Goal: Book appointment/travel/reservation

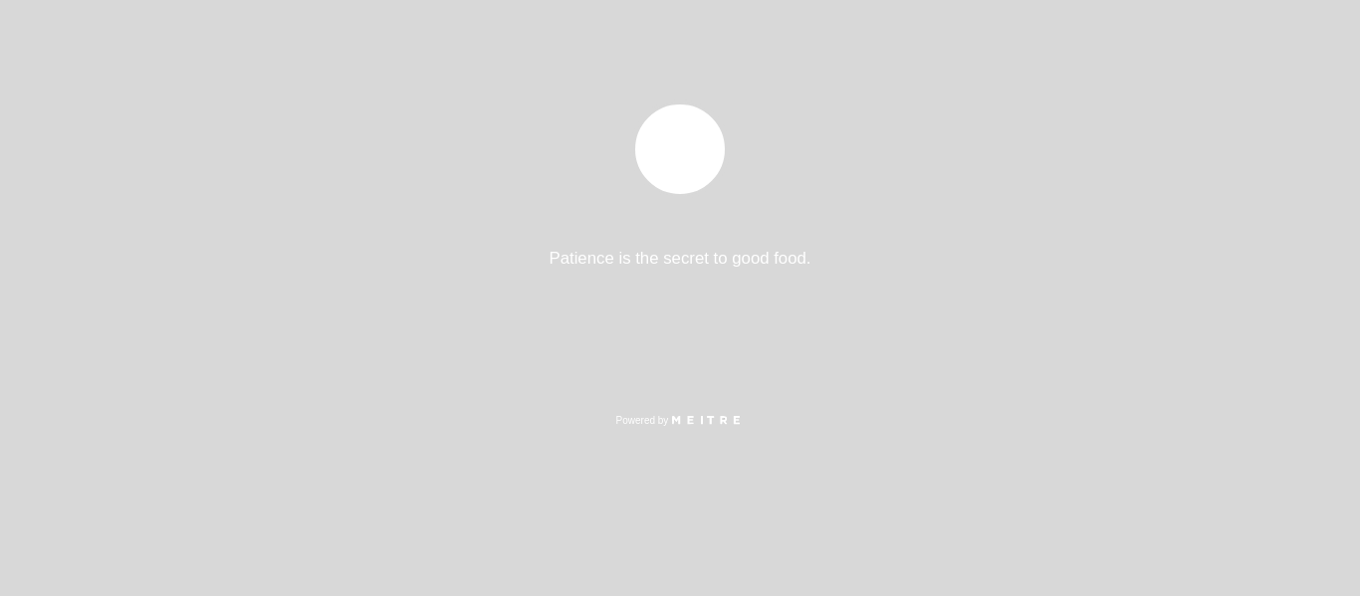
select select "es"
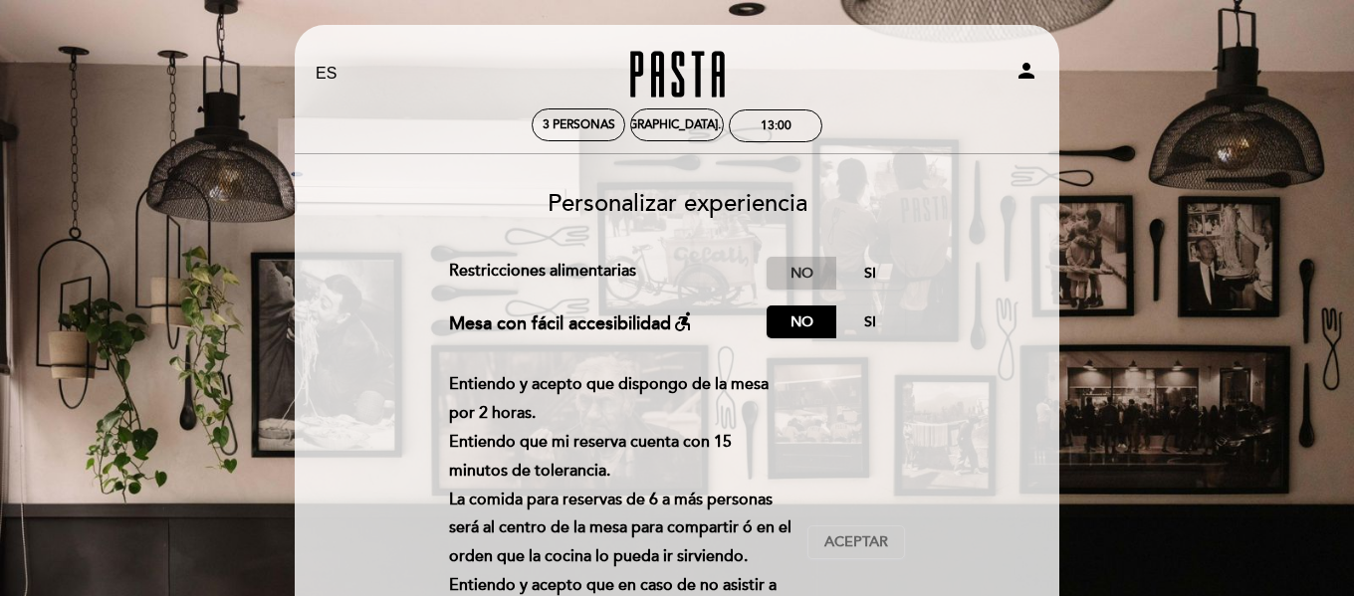
click at [800, 274] on label "No" at bounding box center [801, 273] width 70 height 33
click at [786, 322] on label "No" at bounding box center [801, 322] width 70 height 33
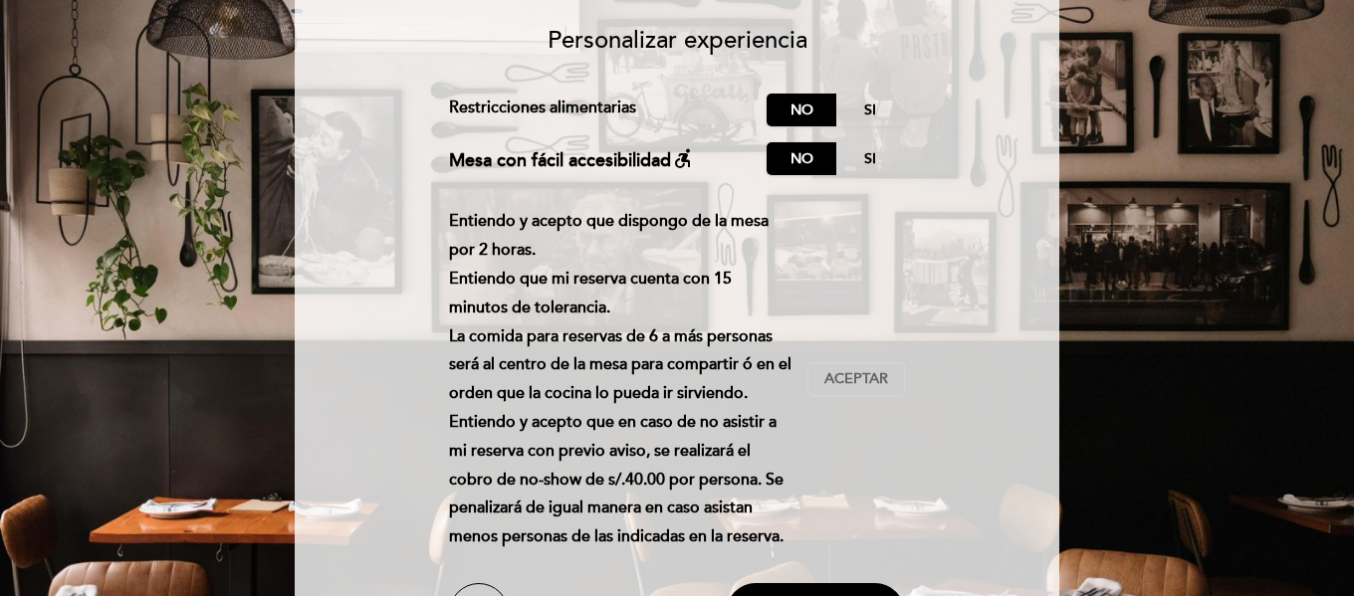
scroll to position [199, 0]
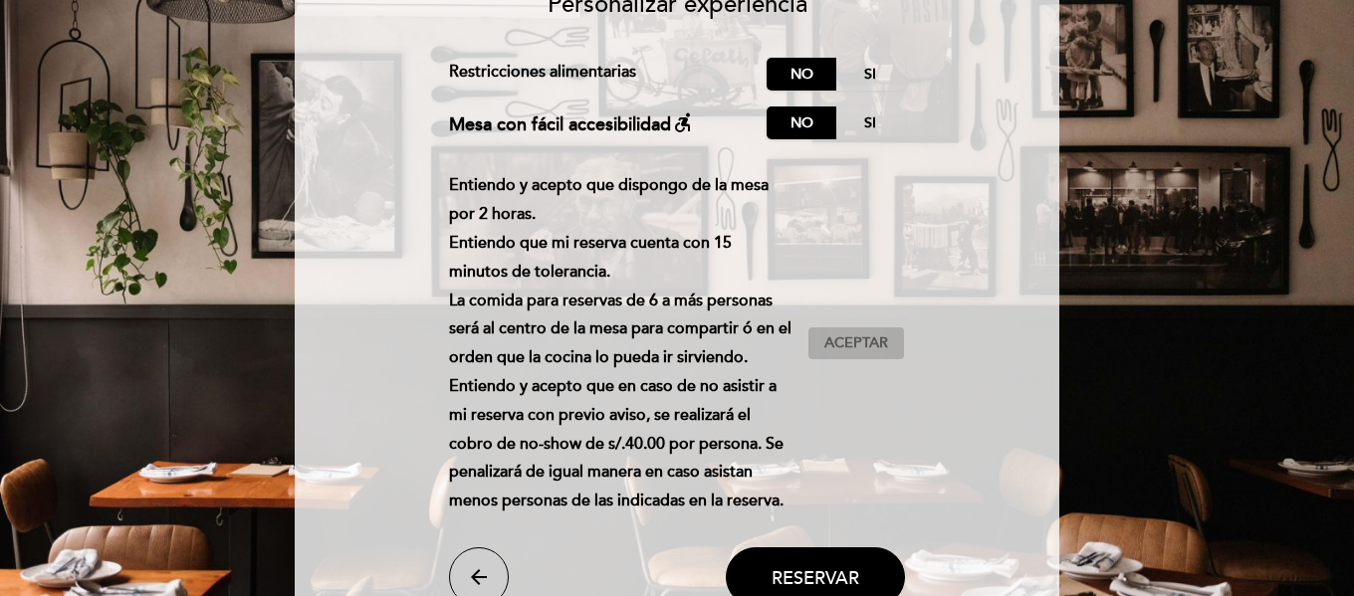
click at [855, 346] on span "Aceptar" at bounding box center [856, 343] width 64 height 21
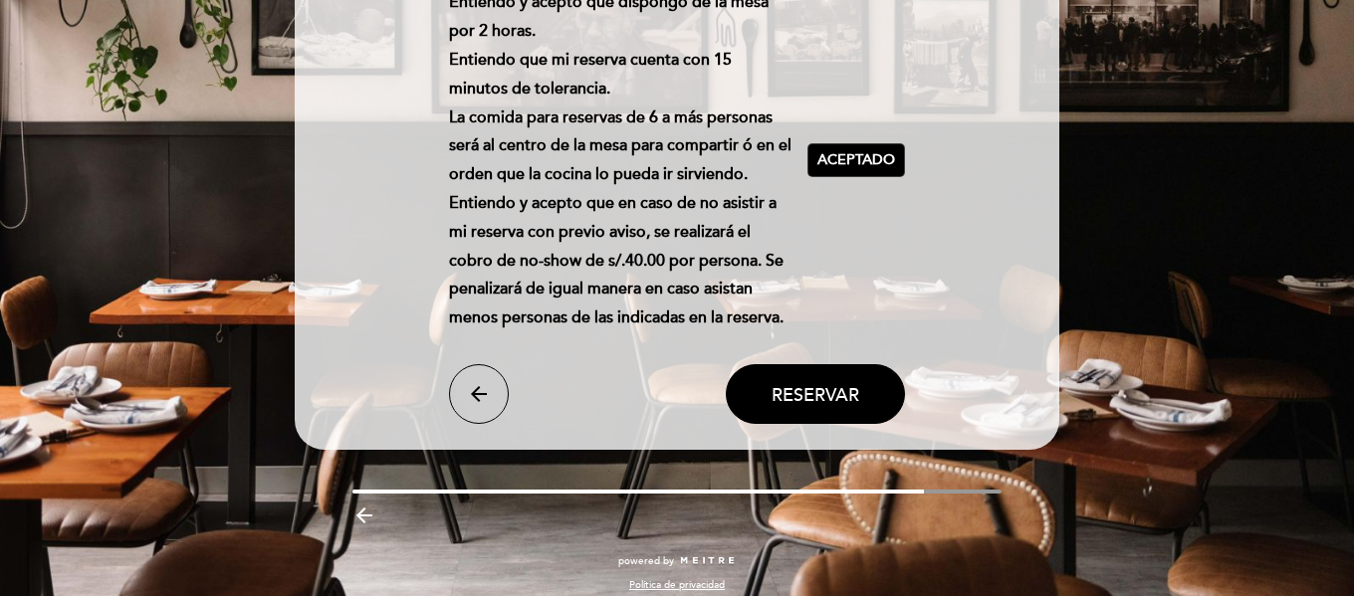
scroll to position [398, 0]
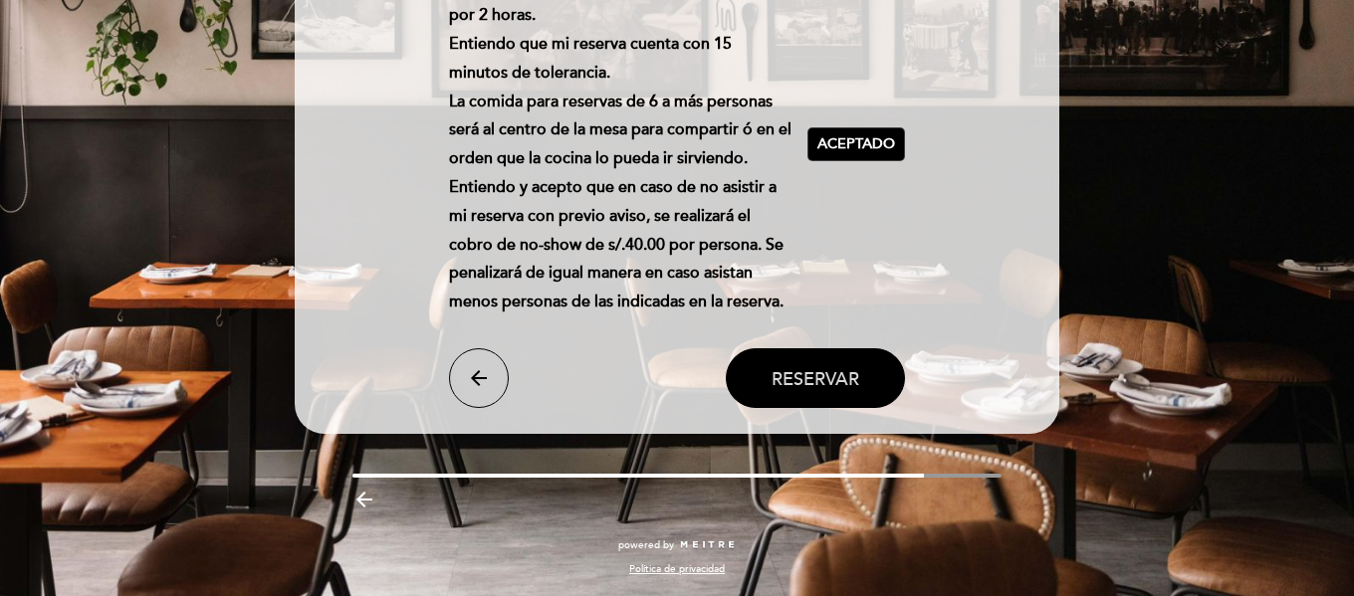
click at [824, 382] on span "Reservar" at bounding box center [815, 378] width 88 height 22
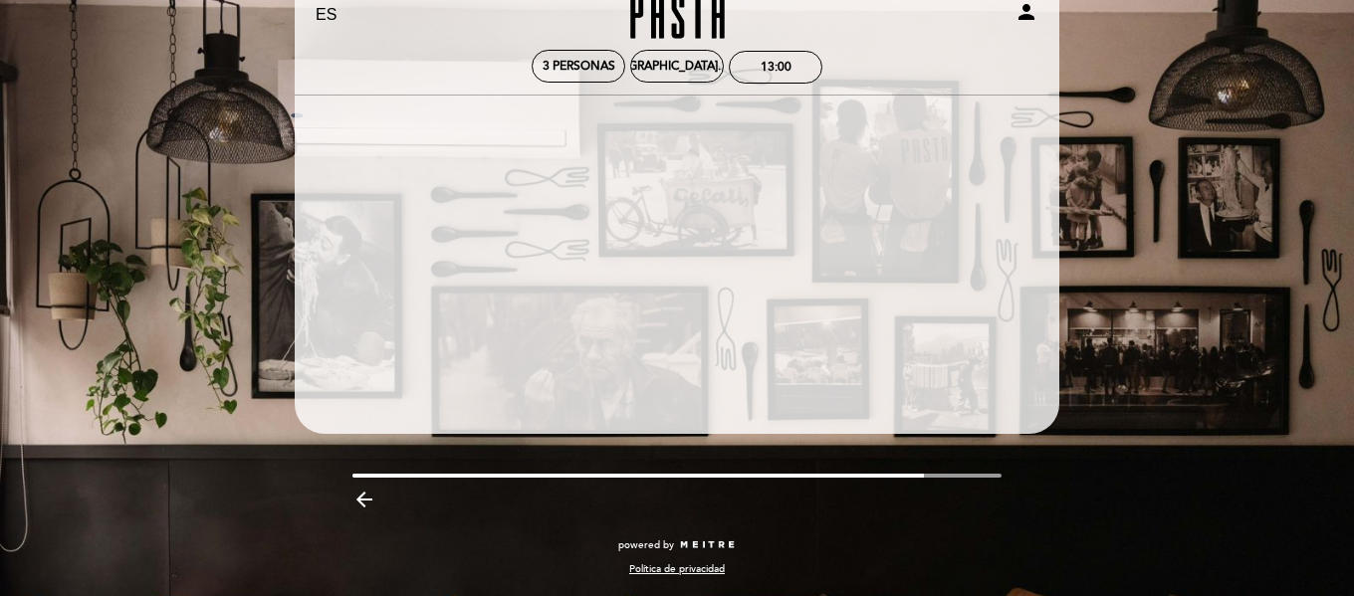
scroll to position [0, 0]
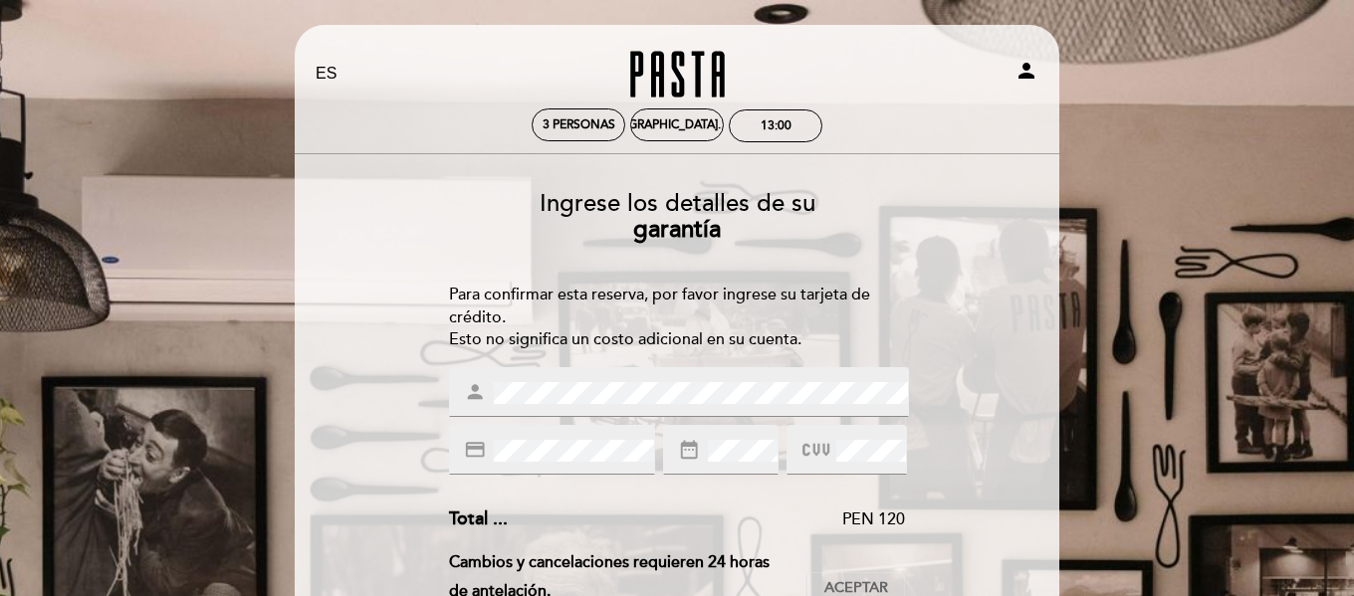
drag, startPoint x: 499, startPoint y: 465, endPoint x: 927, endPoint y: 303, distance: 457.7
click at [479, 447] on icon "credit_card" at bounding box center [475, 450] width 22 height 22
click at [807, 447] on icon at bounding box center [815, 450] width 27 height 33
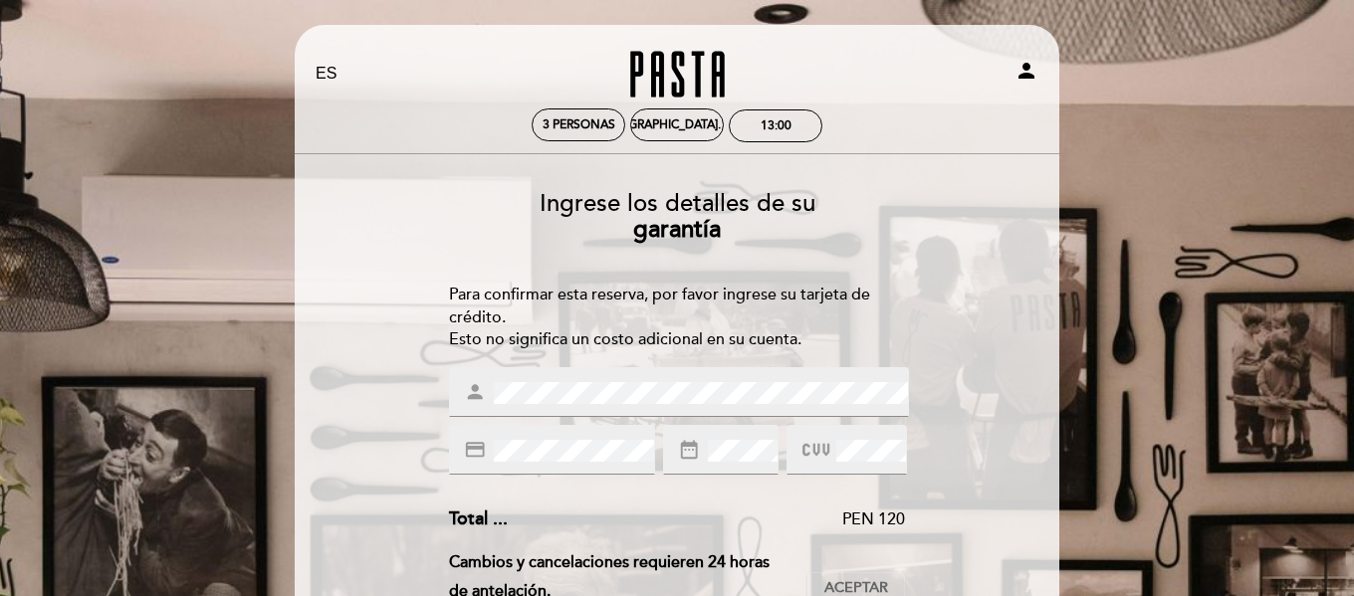
click at [813, 448] on icon at bounding box center [815, 450] width 27 height 33
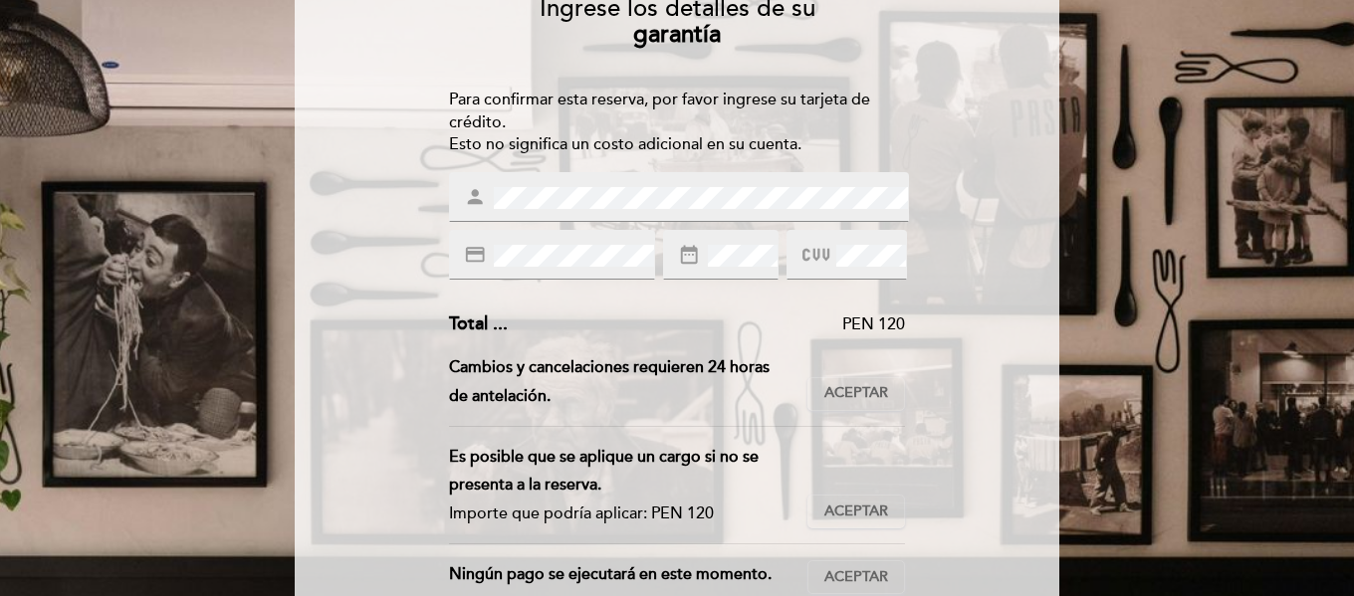
scroll to position [199, 0]
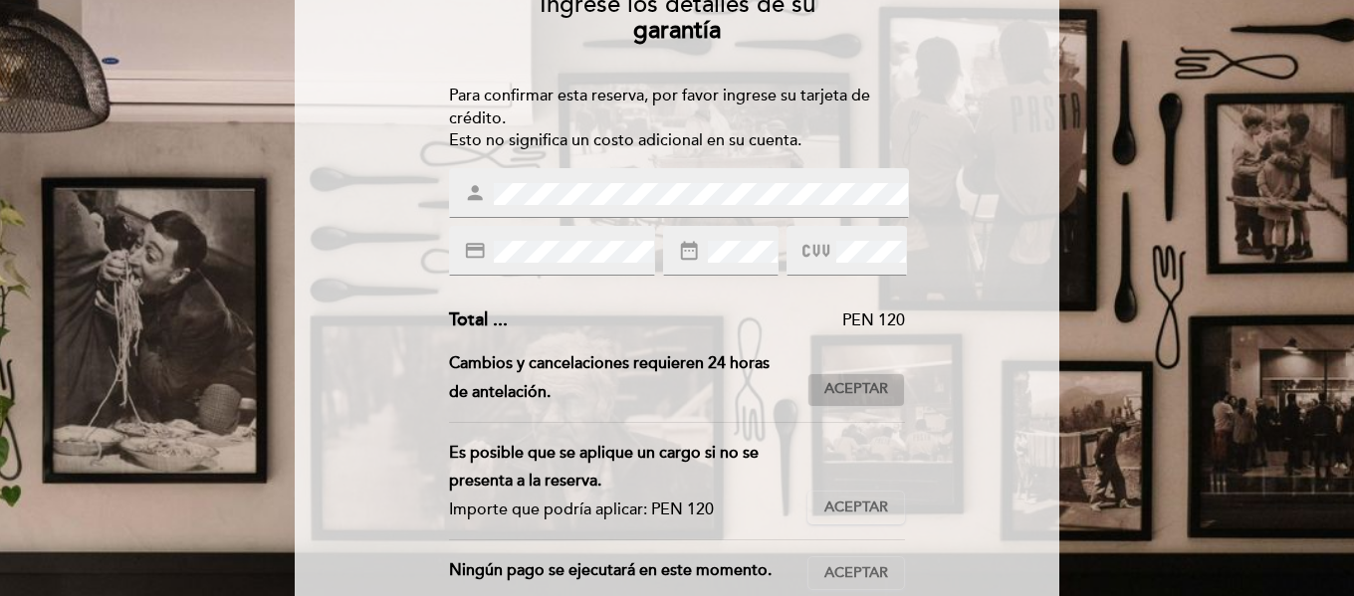
click at [859, 385] on span "Aceptar" at bounding box center [856, 389] width 64 height 21
click at [858, 509] on span "Aceptar" at bounding box center [856, 508] width 64 height 21
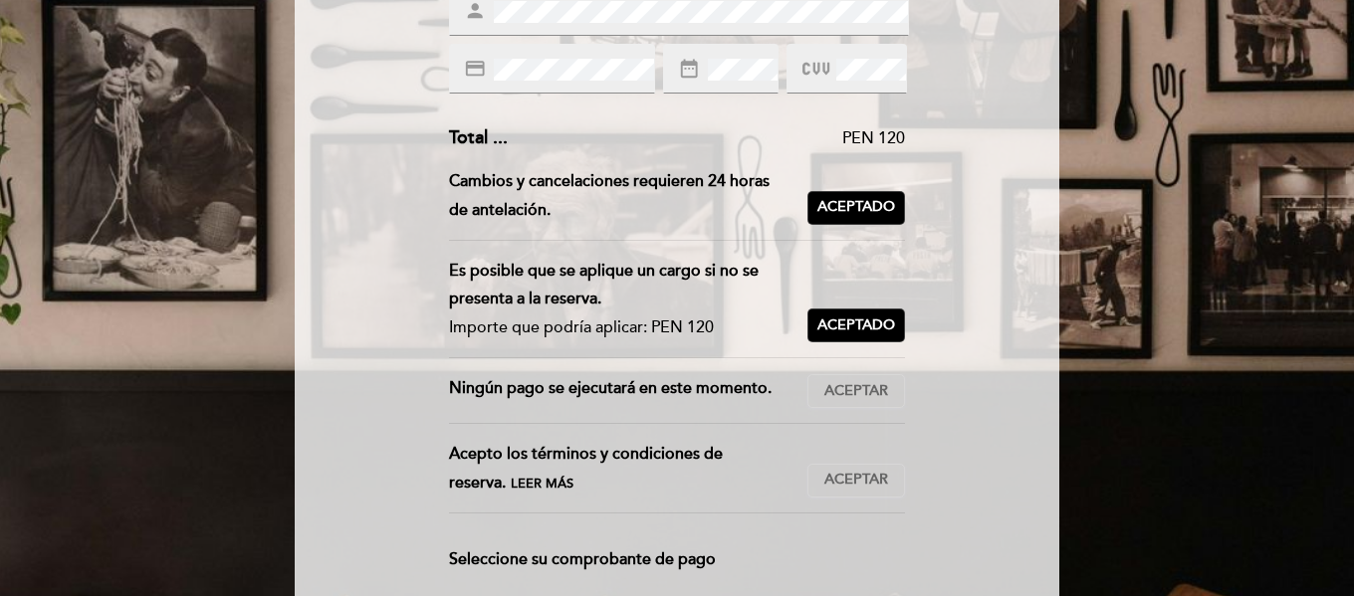
scroll to position [398, 0]
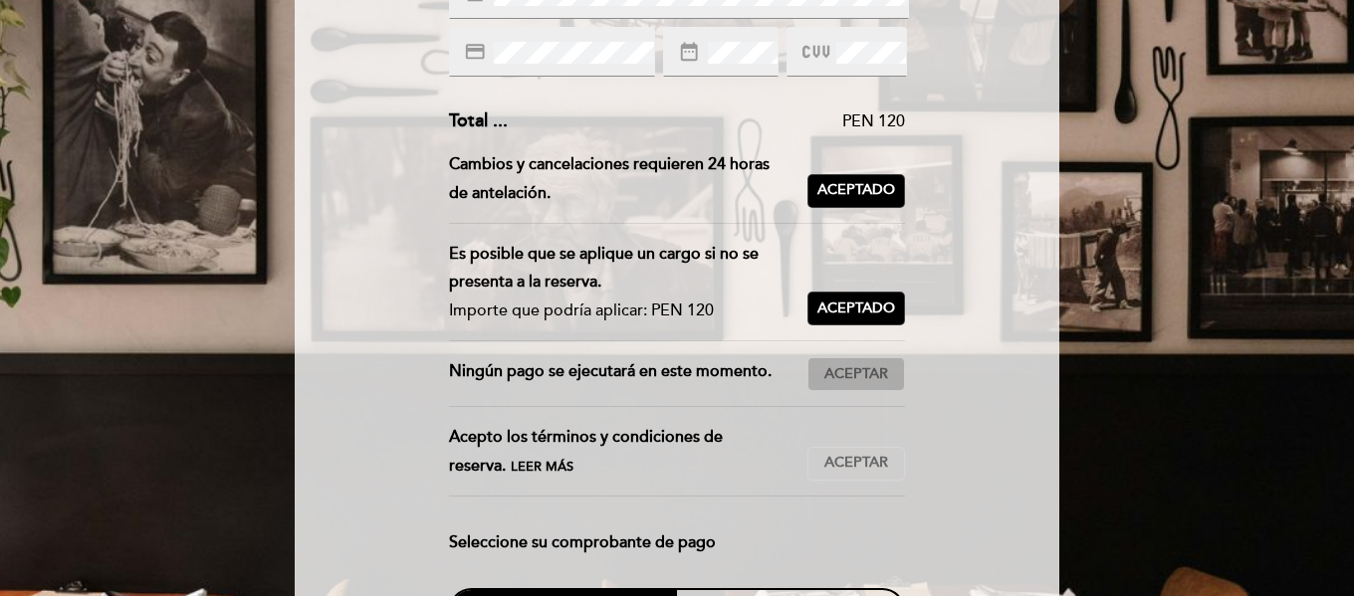
click at [844, 373] on span "Aceptar" at bounding box center [856, 374] width 64 height 21
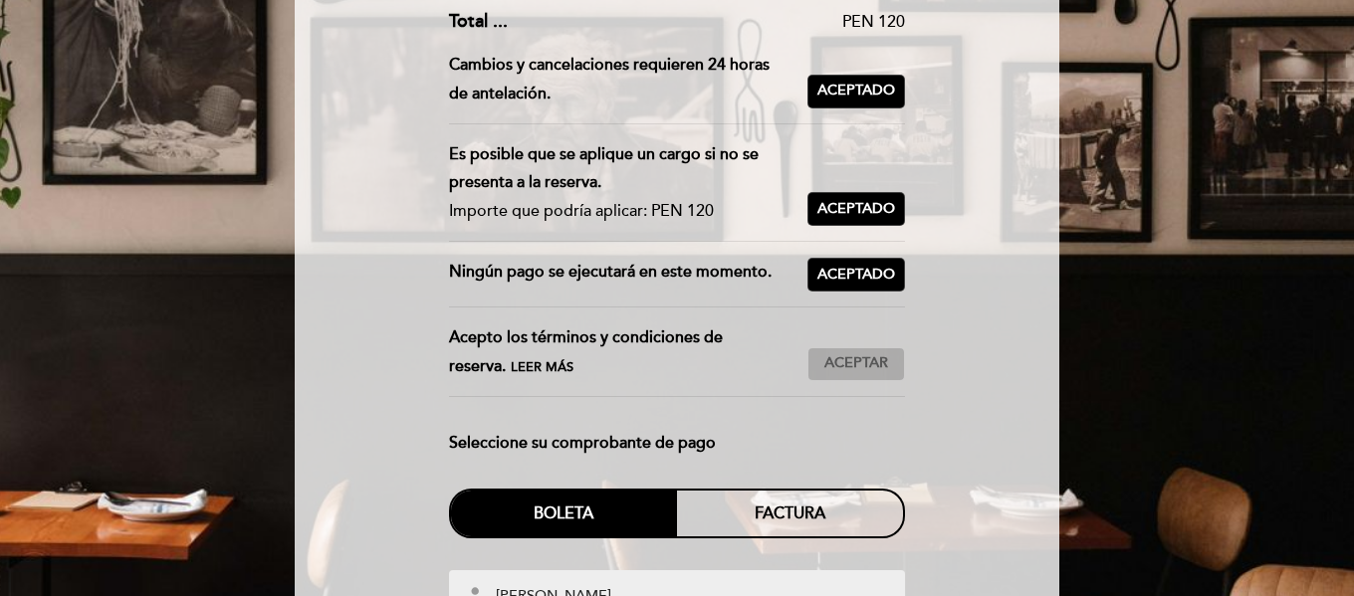
click at [849, 363] on span "Aceptar" at bounding box center [856, 363] width 64 height 21
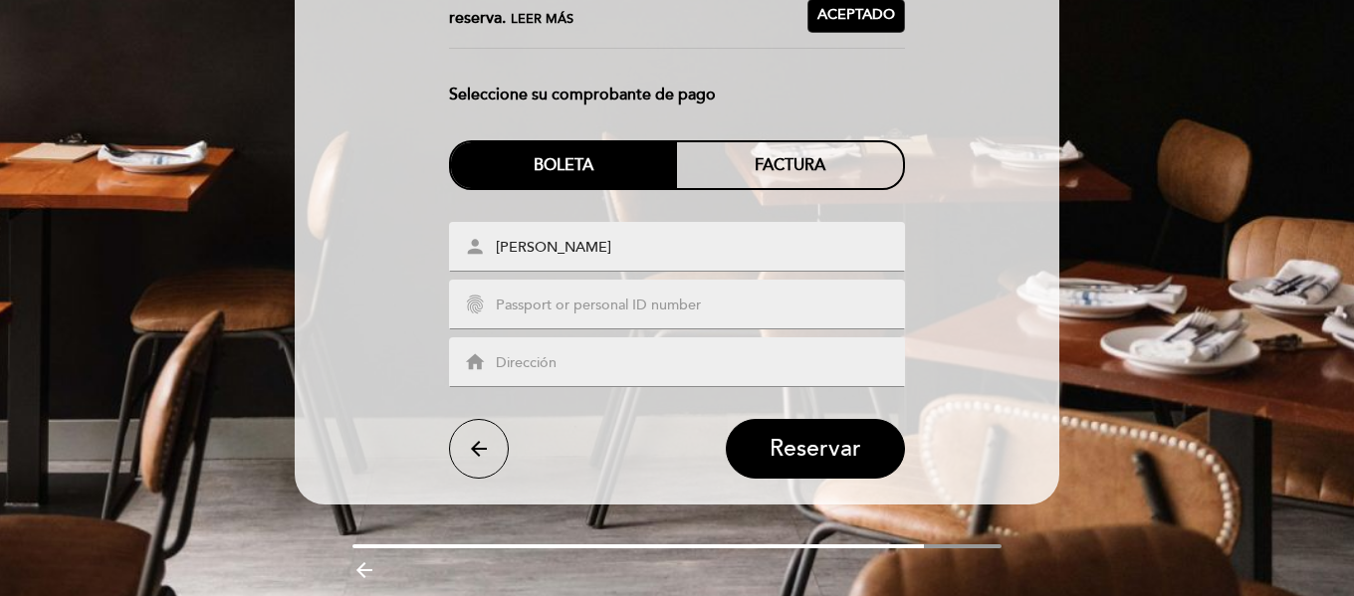
scroll to position [796, 0]
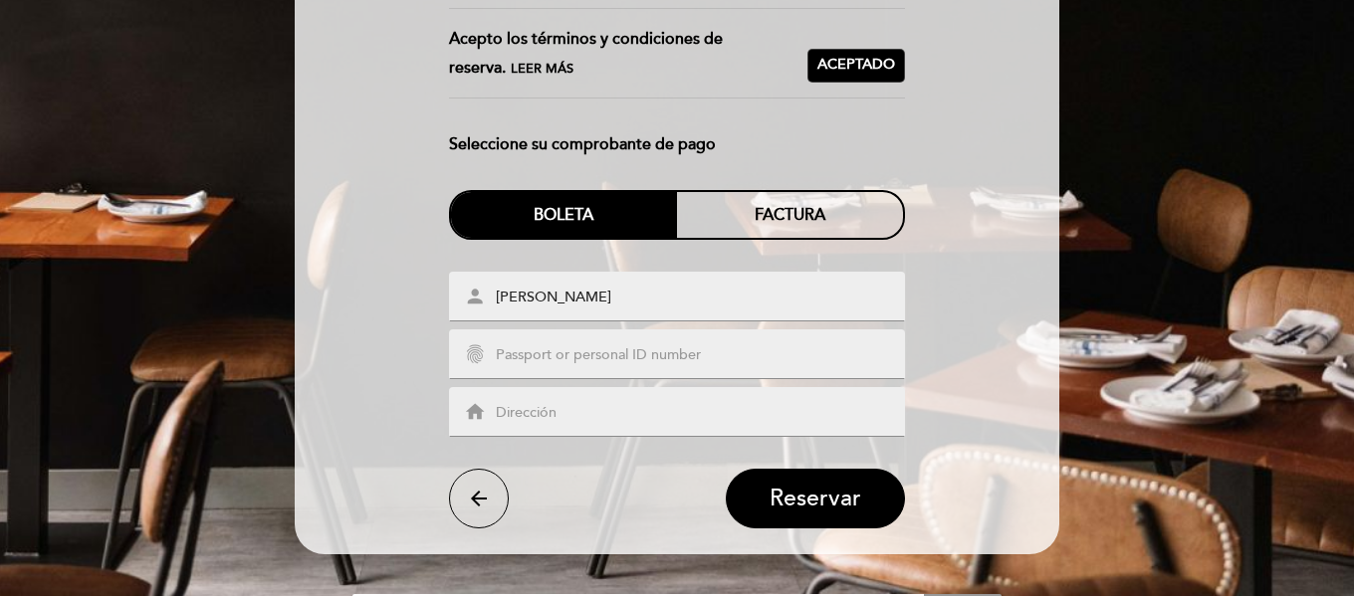
click at [518, 356] on input "text" at bounding box center [701, 355] width 414 height 23
type input "08208750"
click at [509, 416] on input "text" at bounding box center [701, 413] width 414 height 23
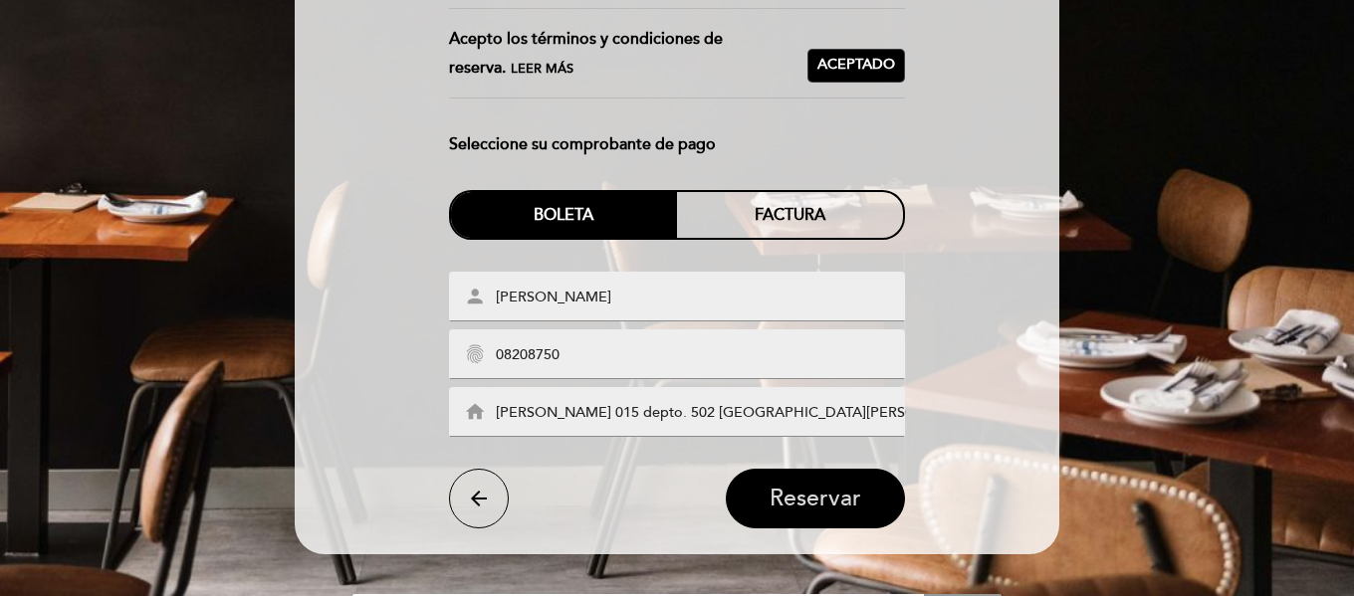
type input "[PERSON_NAME] 015 depto. 502 [GEOGRAPHIC_DATA][PERSON_NAME]"
click at [828, 491] on span "Reservar" at bounding box center [815, 500] width 92 height 28
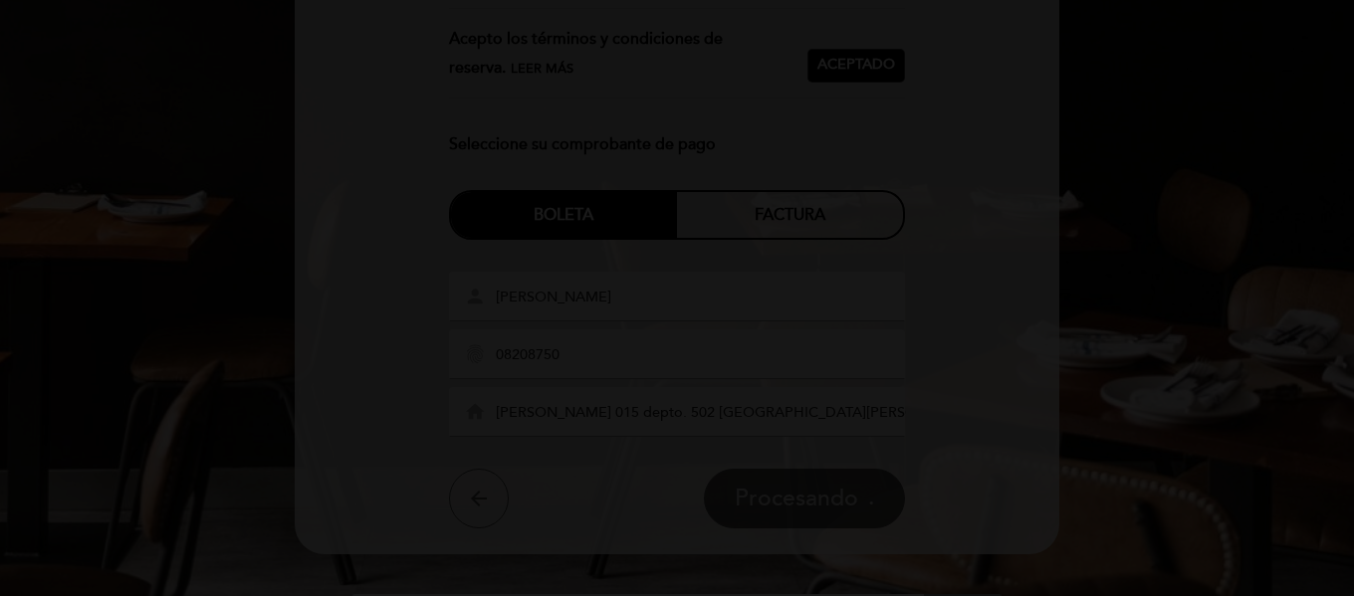
scroll to position [0, 0]
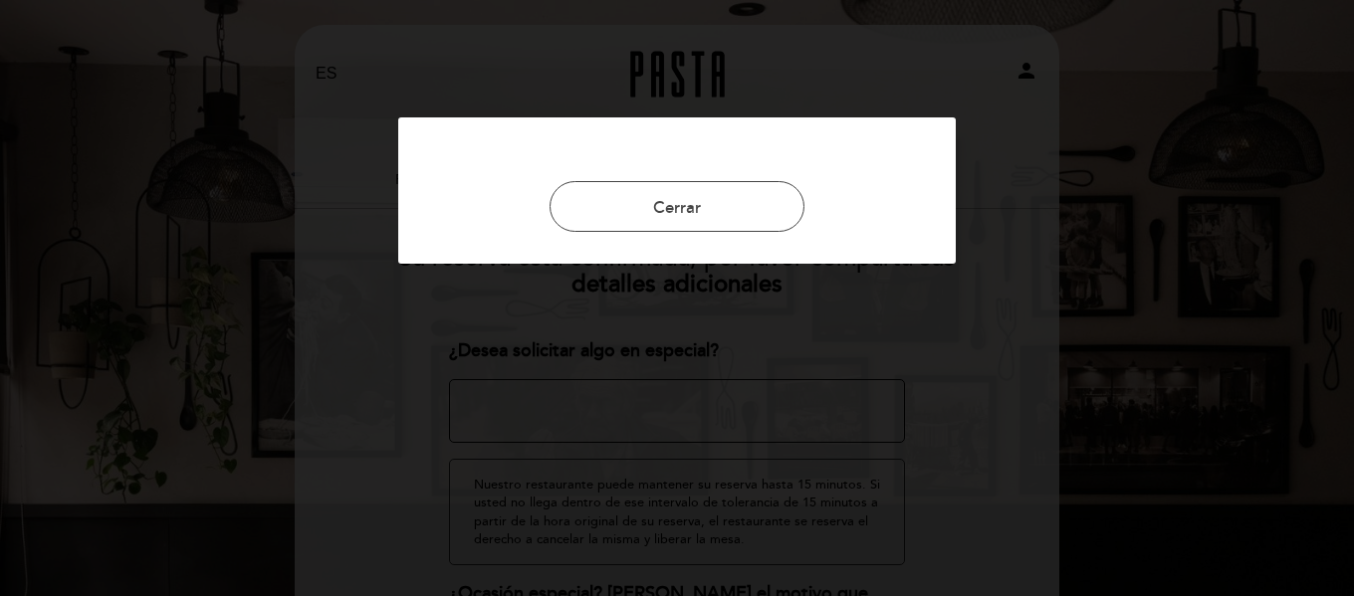
drag, startPoint x: 839, startPoint y: 193, endPoint x: 827, endPoint y: 461, distance: 268.0
click at [827, 461] on div "Cerrar" at bounding box center [677, 298] width 1354 height 596
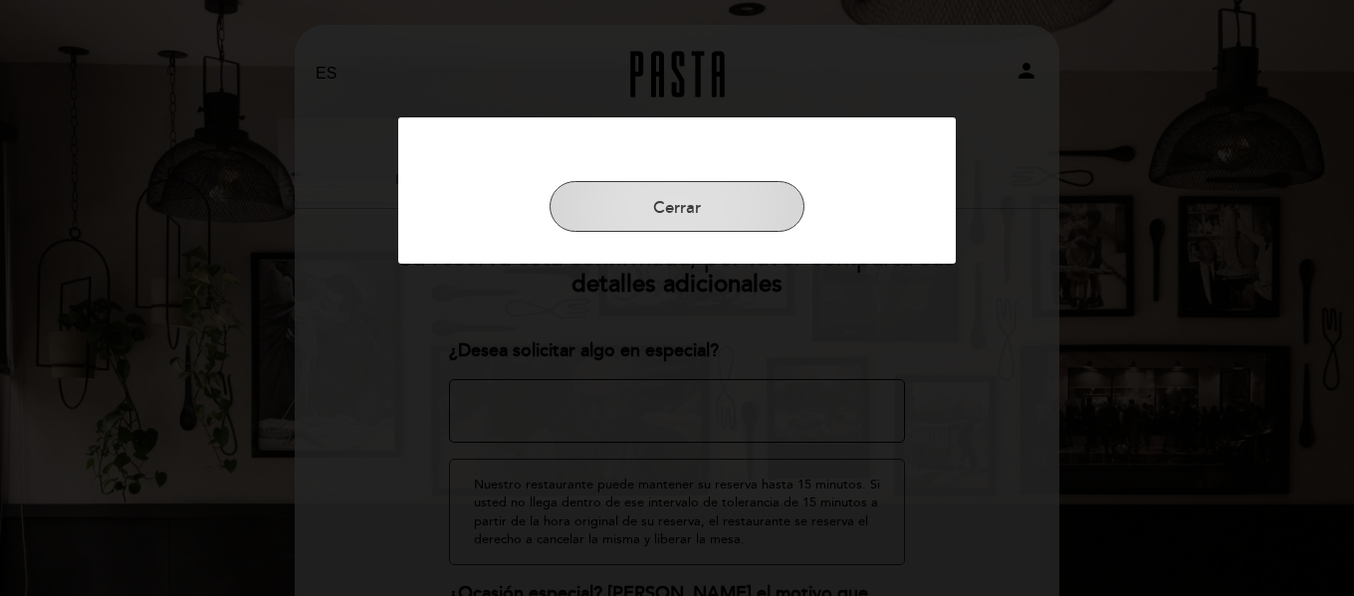
click at [693, 207] on button "Cerrar" at bounding box center [676, 207] width 255 height 52
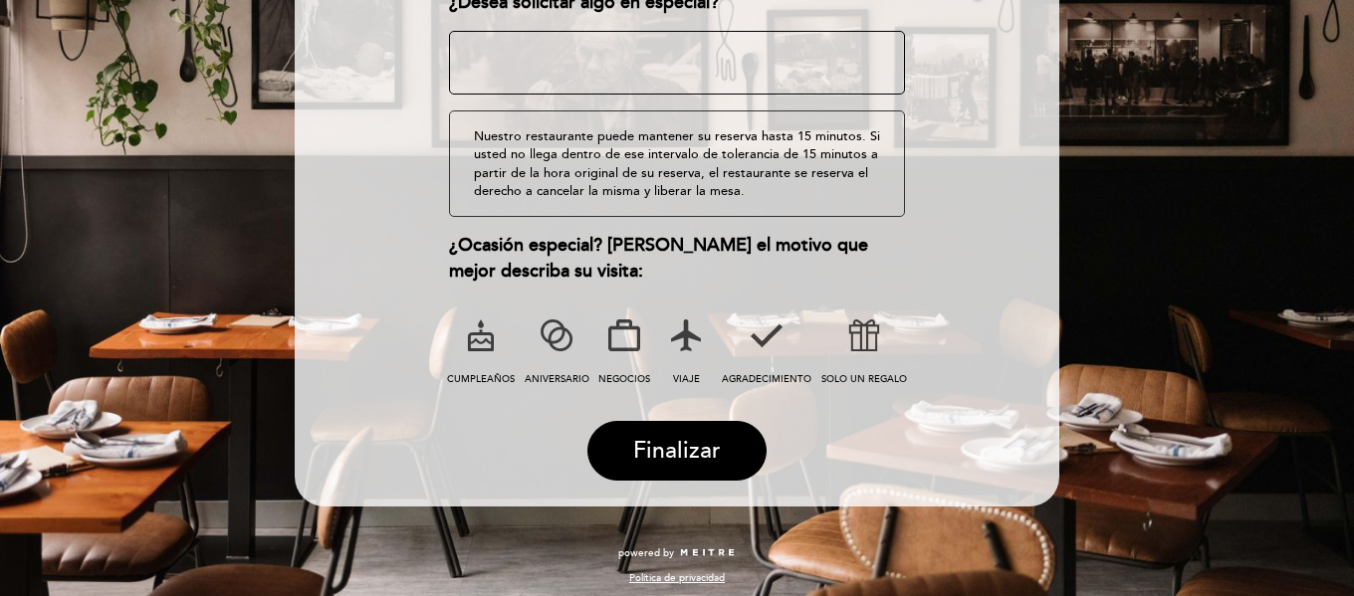
scroll to position [357, 0]
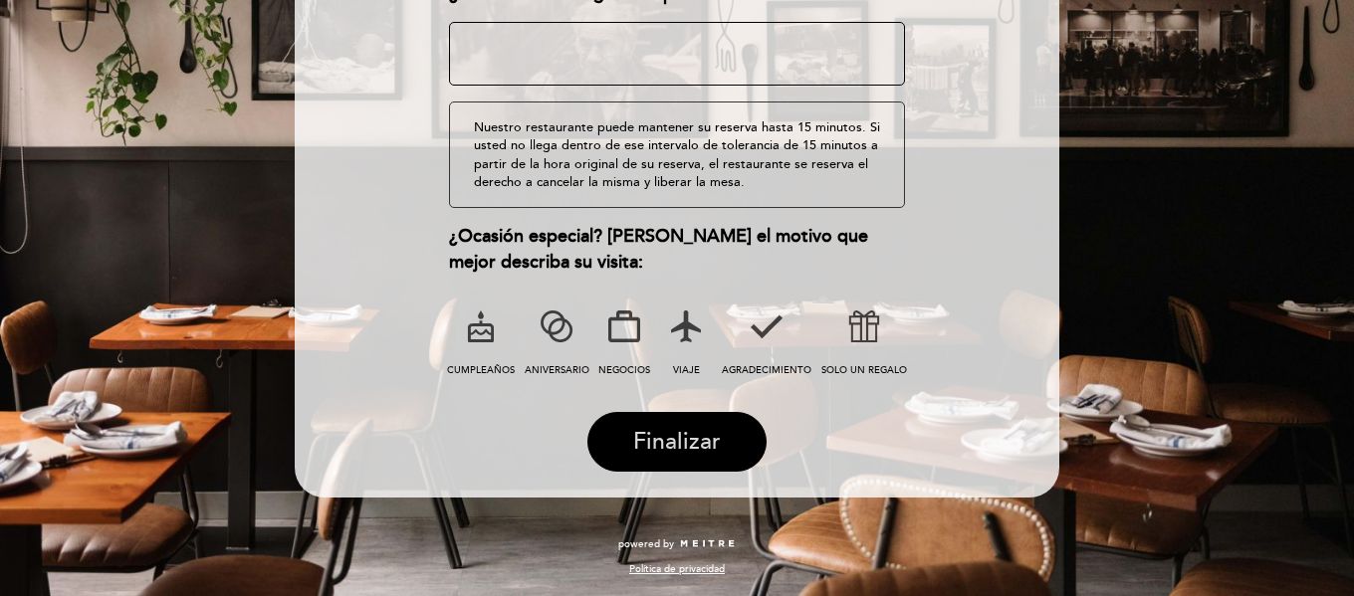
click at [669, 428] on span "Finalizar" at bounding box center [677, 442] width 88 height 28
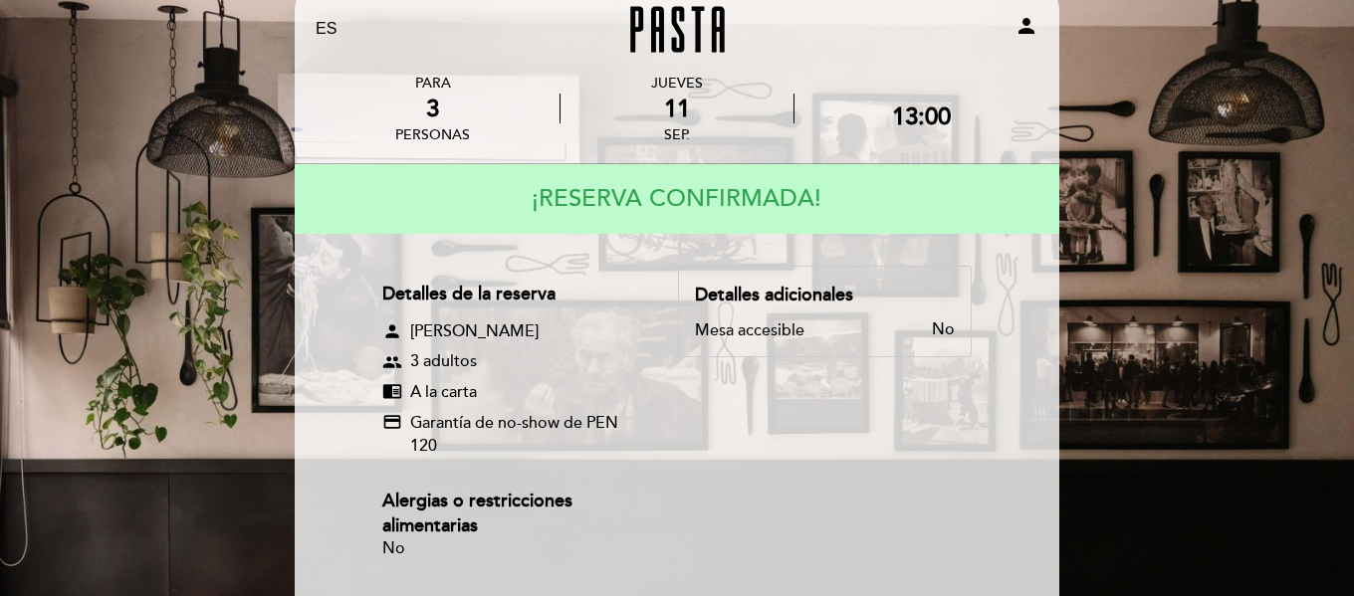
scroll to position [0, 0]
